Goal: Check status: Verify the current state of an ongoing process or item

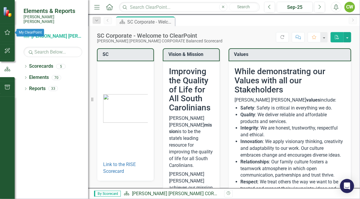
click at [8, 31] on icon "button" at bounding box center [8, 32] width 6 height 5
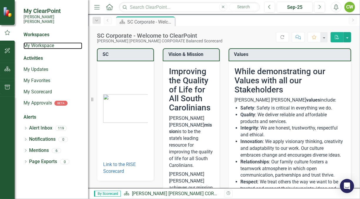
click at [49, 42] on link "My Workspace" at bounding box center [53, 45] width 59 height 7
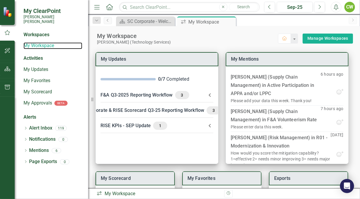
drag, startPoint x: 91, startPoint y: 99, endPoint x: 58, endPoint y: 93, distance: 33.5
click at [58, 93] on div "My ClearPoint [PERSON_NAME] [PERSON_NAME] Workspaces My Workspace Activities My…" at bounding box center [44, 99] width 88 height 199
drag, startPoint x: 92, startPoint y: 100, endPoint x: 69, endPoint y: 99, distance: 22.7
click at [69, 99] on div "My ClearPoint [PERSON_NAME] [PERSON_NAME] Workspaces My Workspace Activities My…" at bounding box center [44, 99] width 88 height 199
click at [96, 6] on icon "Menu" at bounding box center [97, 7] width 8 height 6
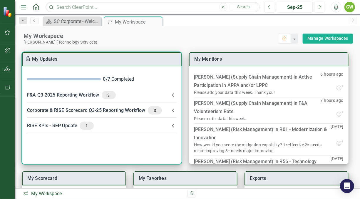
click at [52, 93] on div "F&A Q3-2025 Reporting Workflow 3" at bounding box center [98, 95] width 143 height 8
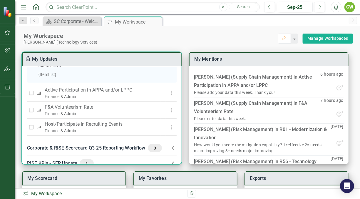
scroll to position [169, 0]
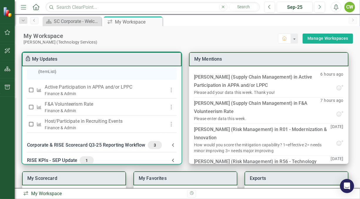
click at [65, 96] on div "Finance & Admin" at bounding box center [102, 94] width 114 height 6
click at [53, 91] on p "Active Participation in APPA and/or LPPC" at bounding box center [102, 87] width 114 height 7
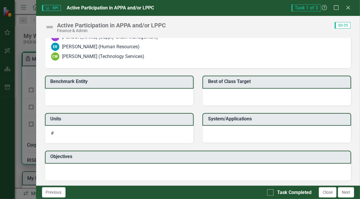
scroll to position [502, 0]
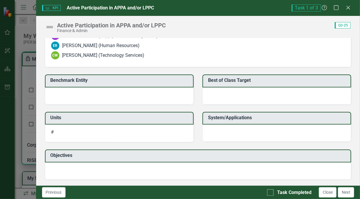
click at [351, 194] on button "Next" at bounding box center [346, 192] width 16 height 10
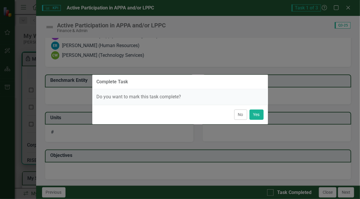
click at [240, 113] on button "No" at bounding box center [240, 114] width 13 height 10
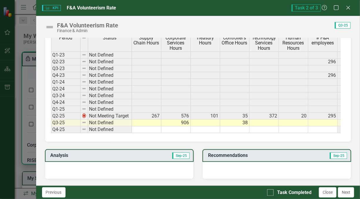
scroll to position [236, 0]
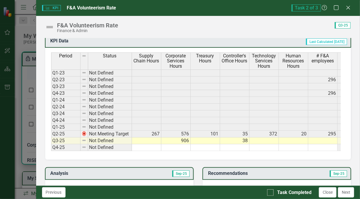
click at [347, 195] on button "Next" at bounding box center [346, 192] width 16 height 10
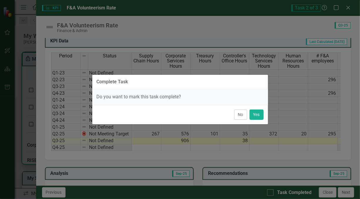
click at [240, 115] on button "No" at bounding box center [240, 114] width 13 height 10
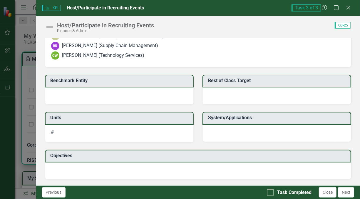
scroll to position [504, 0]
click at [349, 9] on icon "Close" at bounding box center [349, 7] width 6 height 5
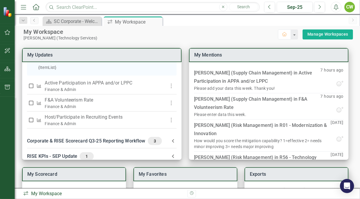
scroll to position [0, 0]
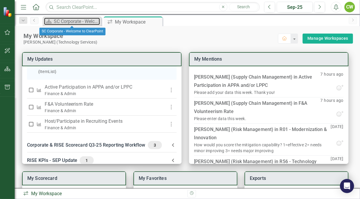
click at [58, 22] on div "SC Corporate - Welcome to ClearPoint" at bounding box center [77, 21] width 46 height 7
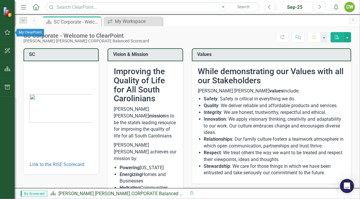
click at [7, 34] on icon "button" at bounding box center [7, 32] width 6 height 5
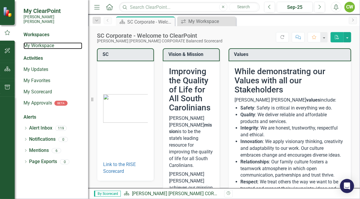
click at [47, 43] on link "My Workspace" at bounding box center [53, 45] width 59 height 7
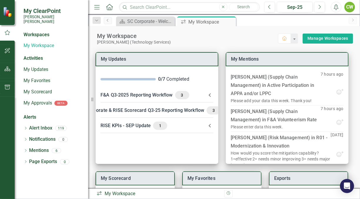
click at [97, 7] on icon "button" at bounding box center [96, 7] width 5 height 4
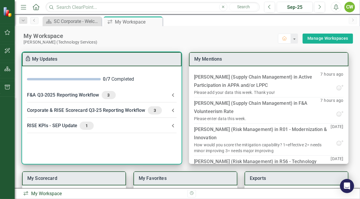
click at [63, 111] on div "Corporate & RISE Scorecard Q3-25 Reporting Workflow 3" at bounding box center [98, 110] width 143 height 8
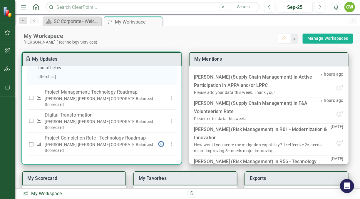
scroll to position [219, 0]
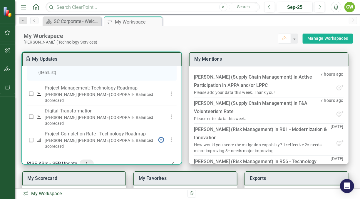
click at [69, 109] on p "Digital Transformation" at bounding box center [99, 110] width 109 height 7
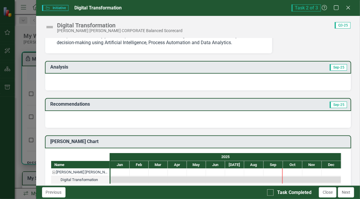
scroll to position [0, 0]
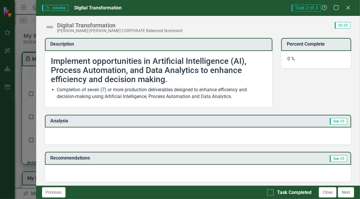
click at [347, 9] on icon at bounding box center [349, 8] width 4 height 4
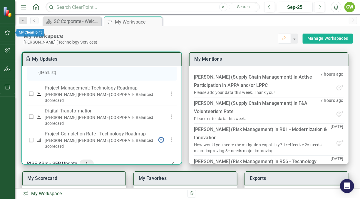
click at [9, 32] on icon "button" at bounding box center [7, 32] width 6 height 5
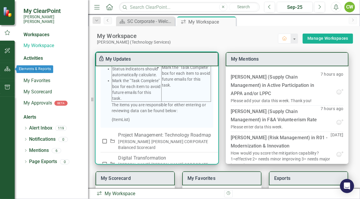
click at [7, 68] on icon "button" at bounding box center [7, 68] width 6 height 5
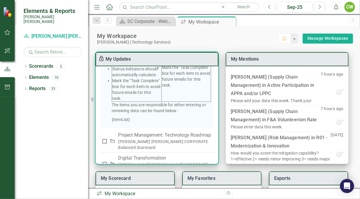
click at [26, 65] on icon "Dropdown" at bounding box center [26, 66] width 4 height 3
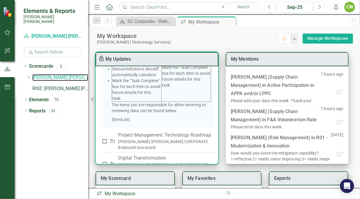
click at [45, 74] on link "[PERSON_NAME] [PERSON_NAME] CORPORATE Balanced Scorecard" at bounding box center [60, 77] width 56 height 7
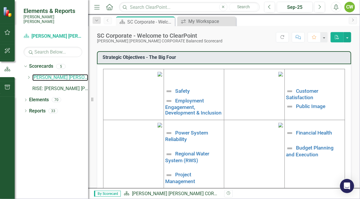
scroll to position [236, 0]
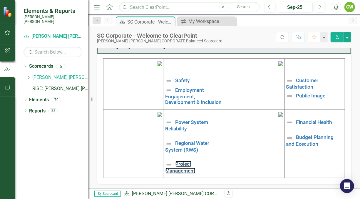
click at [179, 169] on link "Project Management" at bounding box center [181, 167] width 30 height 12
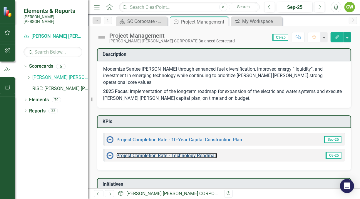
click at [180, 153] on link "Project Completion Rate - Technology Roadmap" at bounding box center [166, 156] width 101 height 6
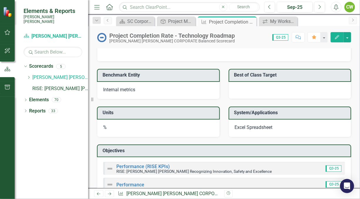
scroll to position [485, 0]
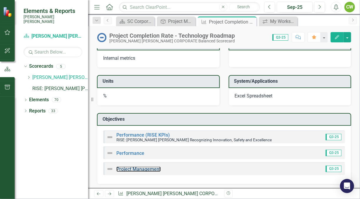
click at [124, 166] on link "Project Management" at bounding box center [138, 169] width 44 height 6
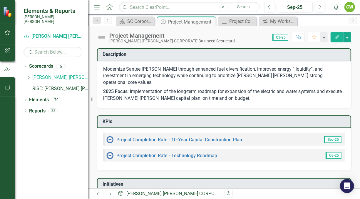
click at [27, 75] on div "Dropdown" at bounding box center [28, 77] width 4 height 5
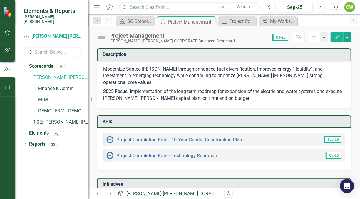
click at [26, 132] on icon "Dropdown" at bounding box center [26, 133] width 4 height 3
click at [28, 166] on icon "Dropdown" at bounding box center [28, 167] width 4 height 3
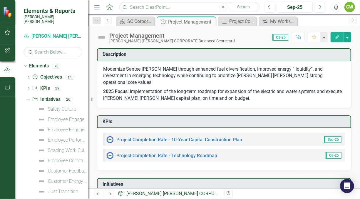
scroll to position [60, 0]
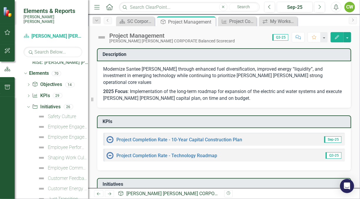
click at [29, 104] on icon "Dropdown" at bounding box center [27, 106] width 3 height 4
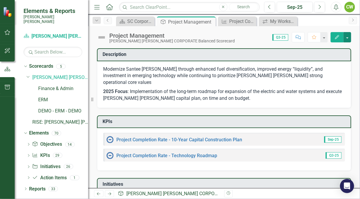
click at [346, 37] on button "button" at bounding box center [348, 37] width 8 height 10
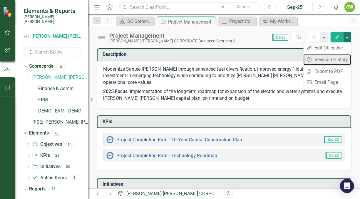
click at [330, 58] on link "Revision History Revision History" at bounding box center [328, 59] width 48 height 11
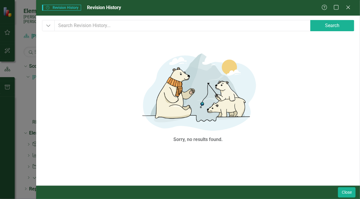
click at [49, 25] on icon "Dropdown" at bounding box center [48, 26] width 5 height 6
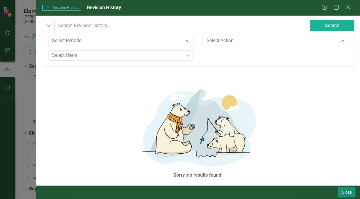
click at [344, 191] on button "Close" at bounding box center [347, 192] width 18 height 10
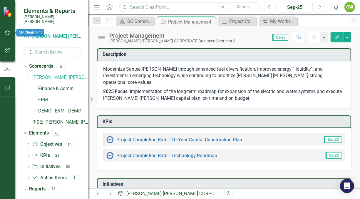
click at [8, 34] on icon "button" at bounding box center [7, 32] width 6 height 5
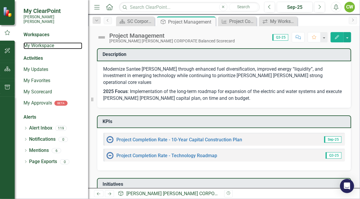
click at [43, 44] on link "My Workspace" at bounding box center [53, 45] width 59 height 7
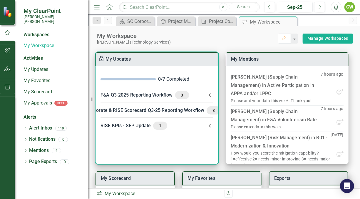
click at [160, 111] on div "Corporate & RISE Scorecard Q3-25 Reporting Workflow 3" at bounding box center [153, 110] width 135 height 8
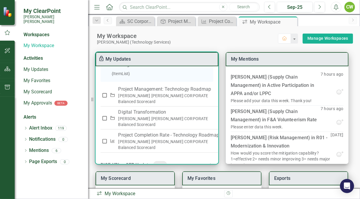
scroll to position [268, 0]
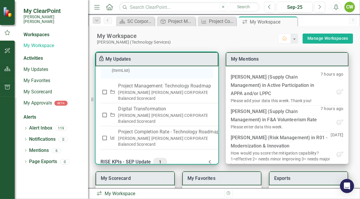
click at [161, 128] on p "Project Completion Rate - Technology Roadmap" at bounding box center [168, 131] width 101 height 7
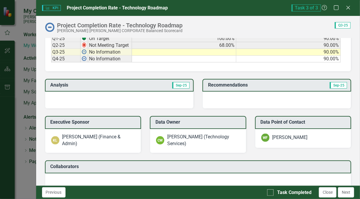
scroll to position [317, 0]
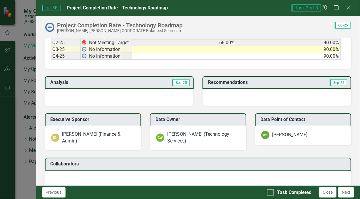
click at [151, 95] on div at bounding box center [119, 97] width 149 height 17
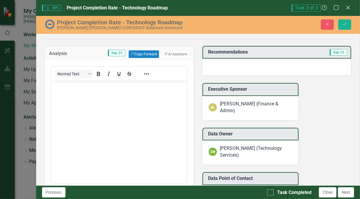
scroll to position [345, 0]
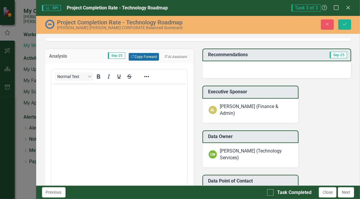
click at [146, 55] on button "Copy Forward Copy Forward" at bounding box center [144, 57] width 30 height 8
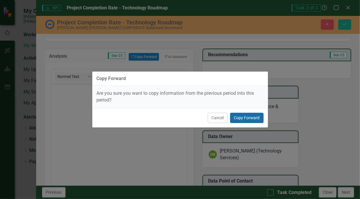
click at [254, 119] on button "Copy Forward" at bounding box center [247, 118] width 34 height 10
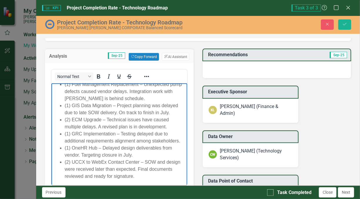
scroll to position [0, 0]
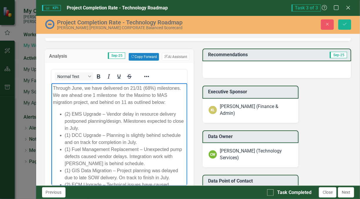
click at [222, 62] on div at bounding box center [277, 69] width 149 height 17
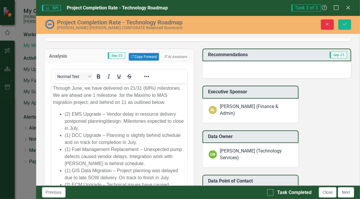
click at [326, 26] on button "Close" at bounding box center [327, 24] width 13 height 10
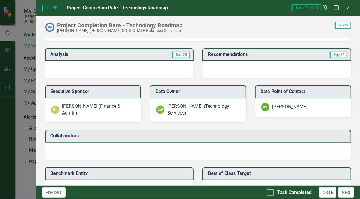
click at [349, 8] on icon at bounding box center [349, 8] width 4 height 4
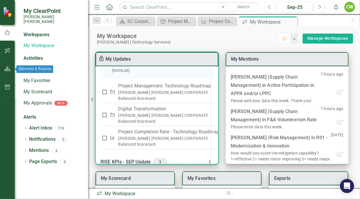
click at [7, 69] on icon "button" at bounding box center [7, 68] width 6 height 5
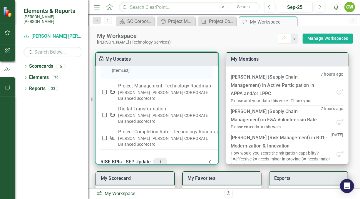
click at [26, 65] on icon "Dropdown" at bounding box center [26, 66] width 4 height 3
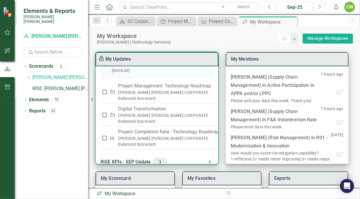
click at [29, 76] on icon at bounding box center [28, 77] width 1 height 3
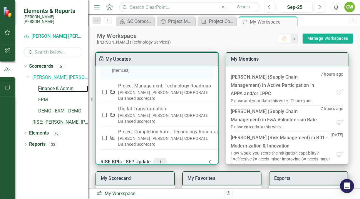
click at [48, 85] on link "Finance & Admin" at bounding box center [63, 88] width 50 height 7
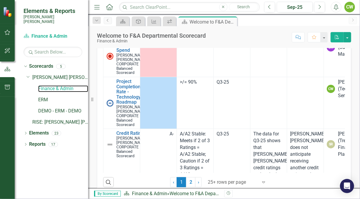
scroll to position [186, 0]
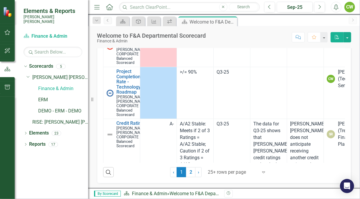
click at [189, 171] on link "2" at bounding box center [190, 172] width 9 height 10
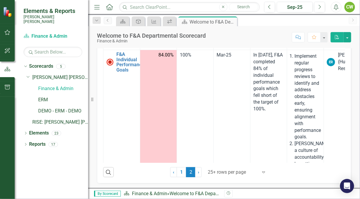
click at [198, 171] on span "›" at bounding box center [198, 172] width 1 height 6
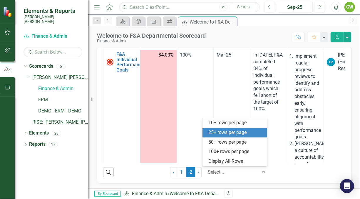
click at [262, 173] on icon "Expand" at bounding box center [264, 172] width 6 height 5
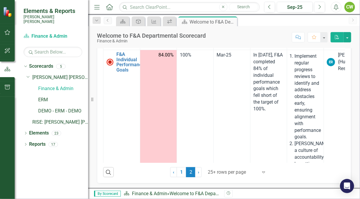
click at [298, 173] on div "Search ‹ Previous 1 2 (current) › Next 25+ rows per page Expand" at bounding box center [224, 170] width 242 height 14
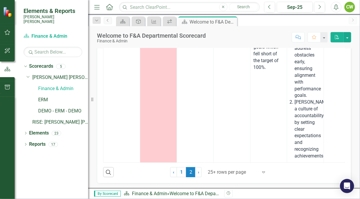
scroll to position [58, 0]
click at [181, 171] on link "1" at bounding box center [181, 172] width 9 height 10
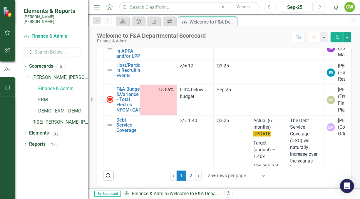
scroll to position [186, 0]
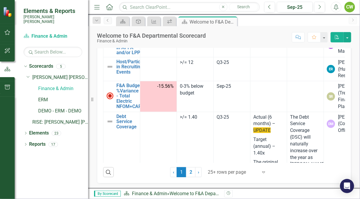
click at [191, 171] on link "2" at bounding box center [190, 172] width 9 height 10
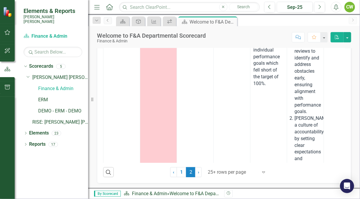
scroll to position [58, 0]
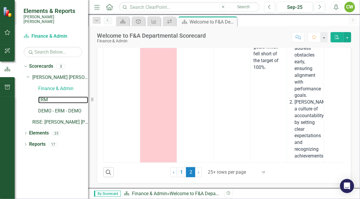
click at [46, 96] on link "ERM" at bounding box center [63, 99] width 50 height 7
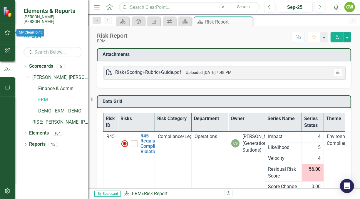
click at [9, 34] on icon "button" at bounding box center [8, 32] width 6 height 5
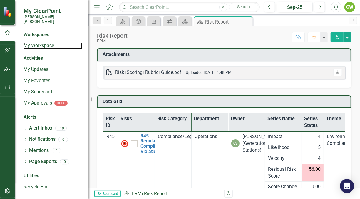
click at [32, 42] on link "My Workspace" at bounding box center [53, 45] width 59 height 7
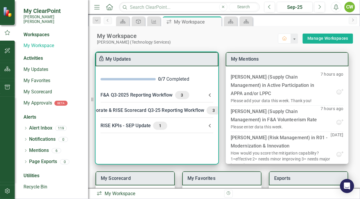
click at [129, 125] on div "RISE KPIs - SEP Update 1" at bounding box center [154, 125] width 106 height 8
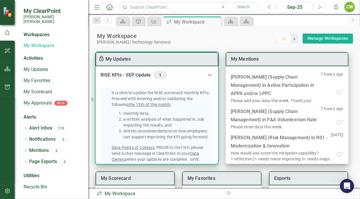
scroll to position [21, 0]
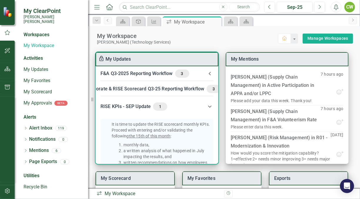
click at [210, 105] on icon at bounding box center [210, 106] width 7 height 7
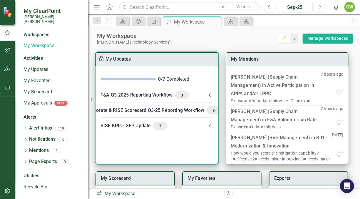
scroll to position [0, 0]
click at [124, 111] on div "Corporate & RISE Scorecard Q3-25 Reporting Workflow 3" at bounding box center [153, 110] width 135 height 8
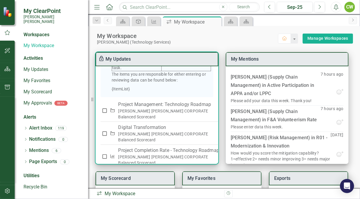
scroll to position [268, 0]
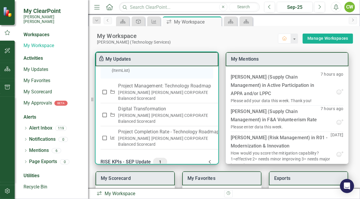
click at [149, 96] on div "[PERSON_NAME] [PERSON_NAME] CORPORATE Balanced Scorecard" at bounding box center [168, 95] width 101 height 12
click at [128, 96] on div "[PERSON_NAME] [PERSON_NAME] CORPORATE Balanced Scorecard" at bounding box center [168, 95] width 101 height 12
drag, startPoint x: 128, startPoint y: 96, endPoint x: 120, endPoint y: 89, distance: 10.4
click at [120, 89] on p "Project Management: Technology Roadmap" at bounding box center [168, 85] width 101 height 7
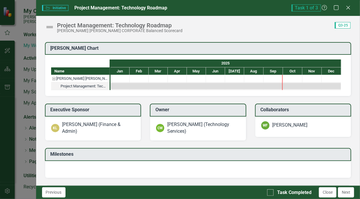
scroll to position [129, 0]
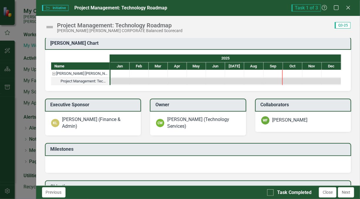
click at [327, 192] on button "Close" at bounding box center [328, 192] width 18 height 10
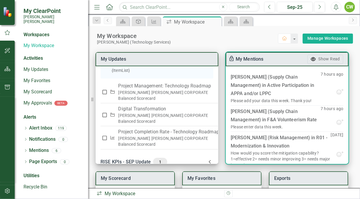
click at [300, 104] on div "Please add your data this week. Thank you!" at bounding box center [271, 101] width 81 height 6
click at [262, 124] on div "[PERSON_NAME] (Supply Chain Management) in F&A Volunteerism Rate" at bounding box center [276, 115] width 90 height 16
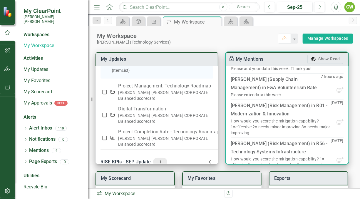
scroll to position [0, 0]
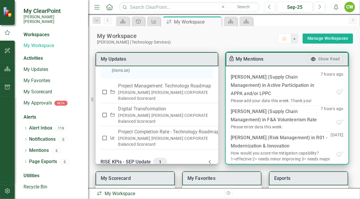
click at [315, 57] on use "button" at bounding box center [313, 59] width 5 height 4
click at [321, 59] on div "Hide Read" at bounding box center [331, 59] width 20 height 6
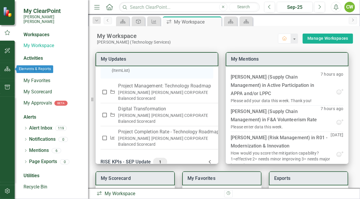
click at [8, 72] on button "button" at bounding box center [7, 69] width 13 height 12
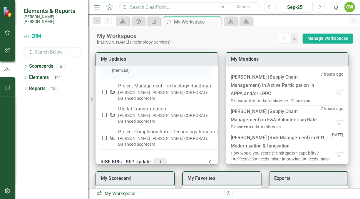
click at [24, 65] on icon "Dropdown" at bounding box center [26, 66] width 4 height 3
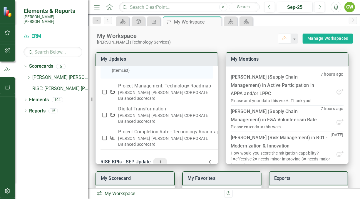
click at [29, 76] on icon "Dropdown" at bounding box center [28, 78] width 4 height 4
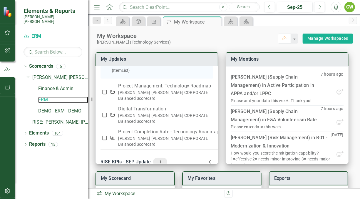
drag, startPoint x: 45, startPoint y: 95, endPoint x: 40, endPoint y: 95, distance: 5.3
click at [40, 96] on link "ERM" at bounding box center [63, 99] width 50 height 7
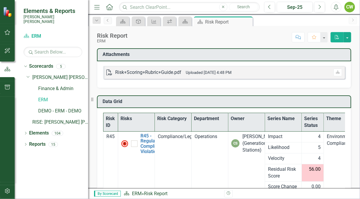
click at [0, 0] on icon at bounding box center [0, 0] width 0 height 0
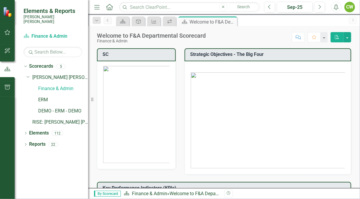
click at [0, 0] on icon "Close" at bounding box center [0, 0] width 0 height 0
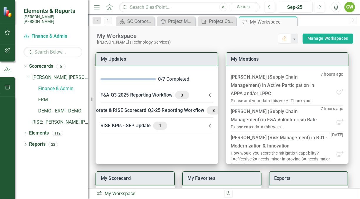
click at [0, 0] on icon "Close" at bounding box center [0, 0] width 0 height 0
